Goal: Task Accomplishment & Management: Use online tool/utility

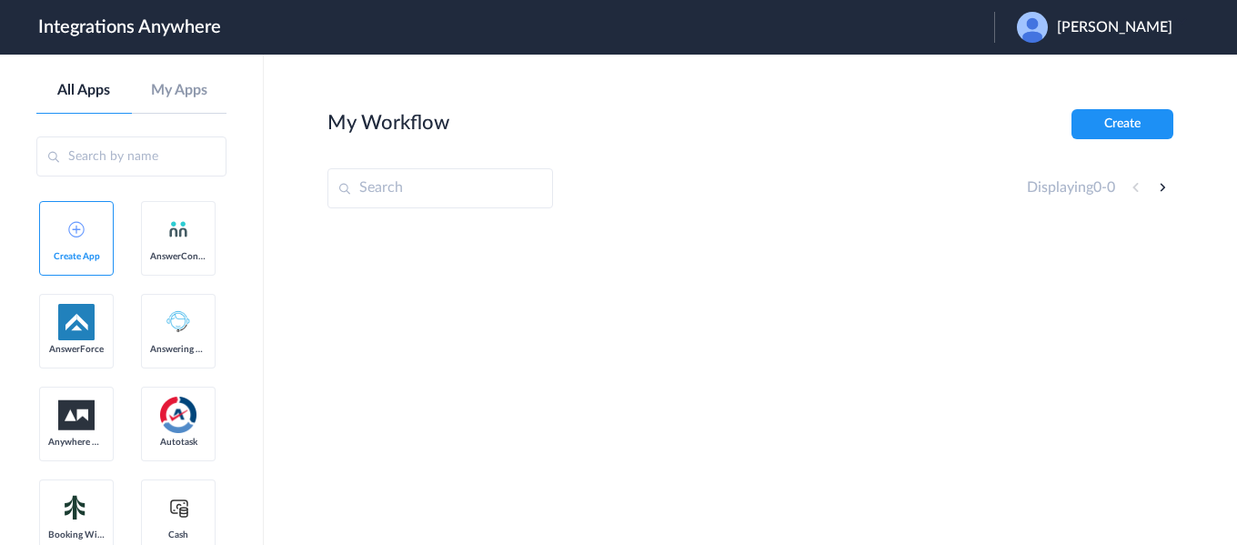
click at [1106, 36] on div "[PERSON_NAME]" at bounding box center [1104, 27] width 174 height 31
click at [1046, 70] on link "Logout" at bounding box center [1027, 73] width 38 height 13
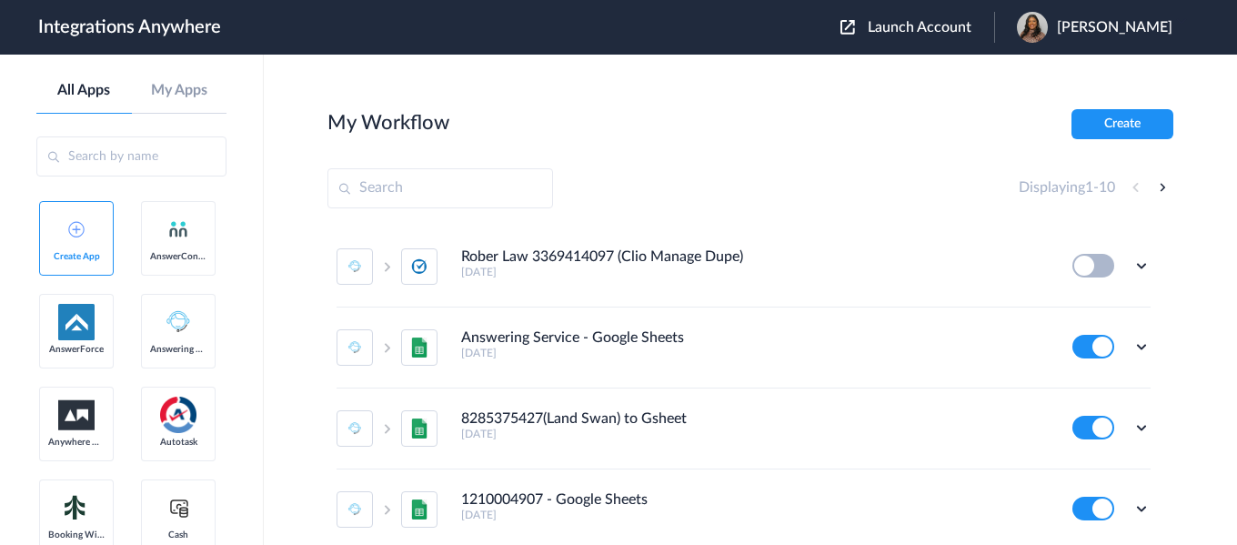
click at [638, 155] on section "My Workflow Create Displaying 1 - 10 Rober Law 3369414097 (Clio Manage Dupe) [D…" at bounding box center [750, 354] width 846 height 490
